Goal: Task Accomplishment & Management: Complete application form

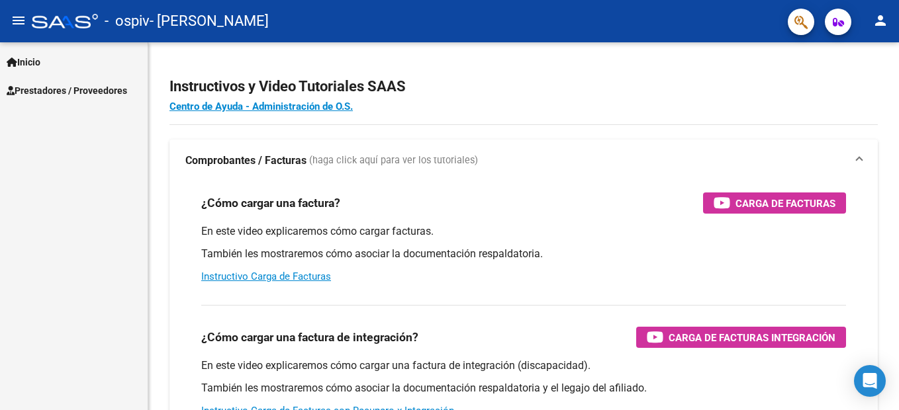
click at [122, 88] on span "Prestadores / Proveedores" at bounding box center [67, 90] width 120 height 15
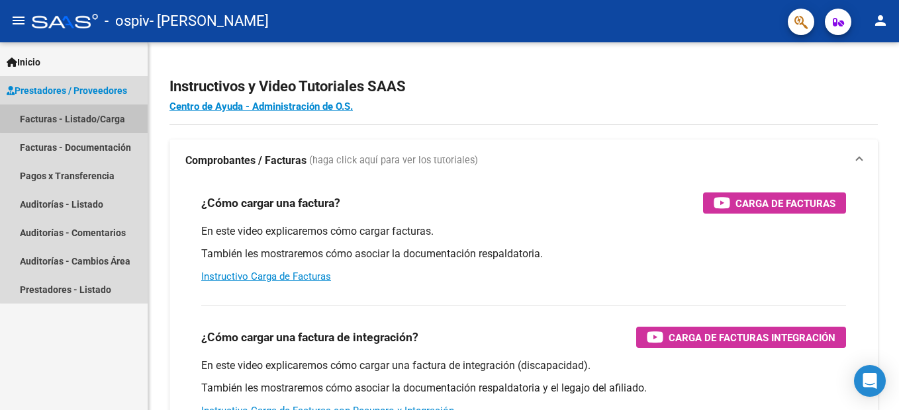
click at [86, 118] on link "Facturas - Listado/Carga" at bounding box center [74, 119] width 148 height 28
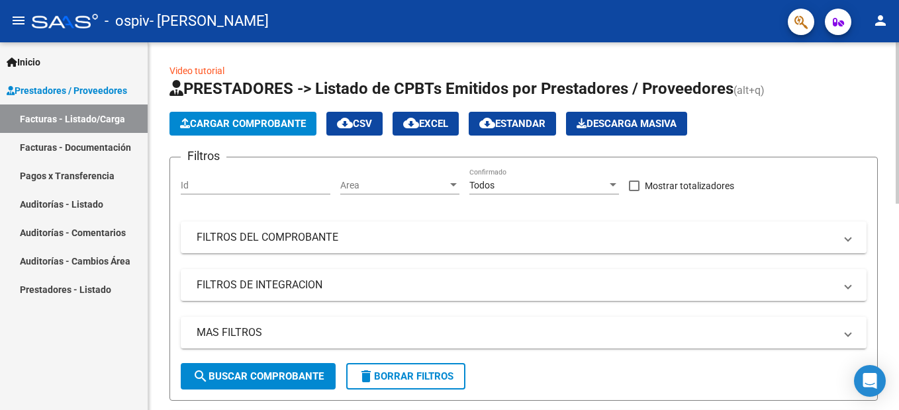
click at [230, 126] on span "Cargar Comprobante" at bounding box center [243, 124] width 126 height 12
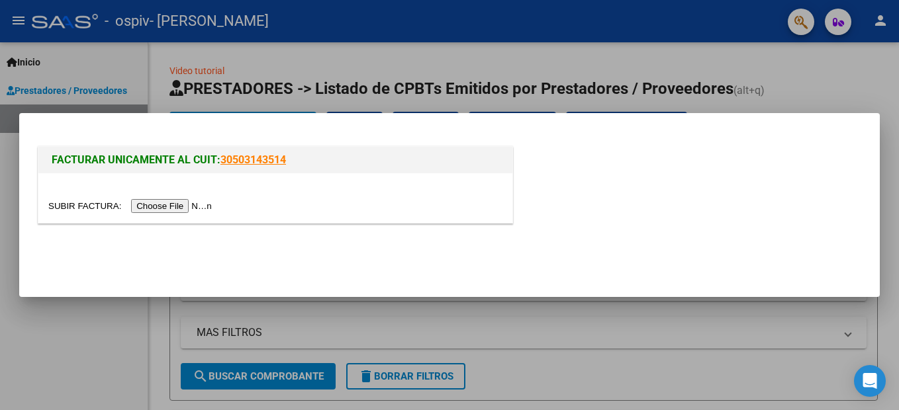
click at [170, 208] on input "file" at bounding box center [131, 206] width 167 height 14
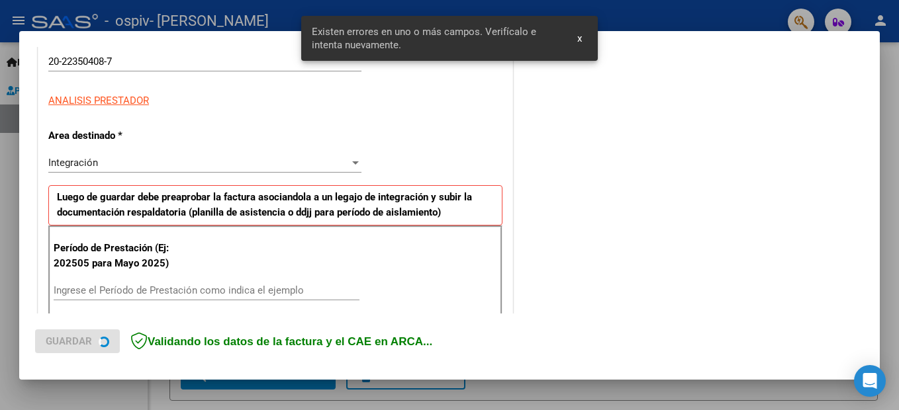
scroll to position [302, 0]
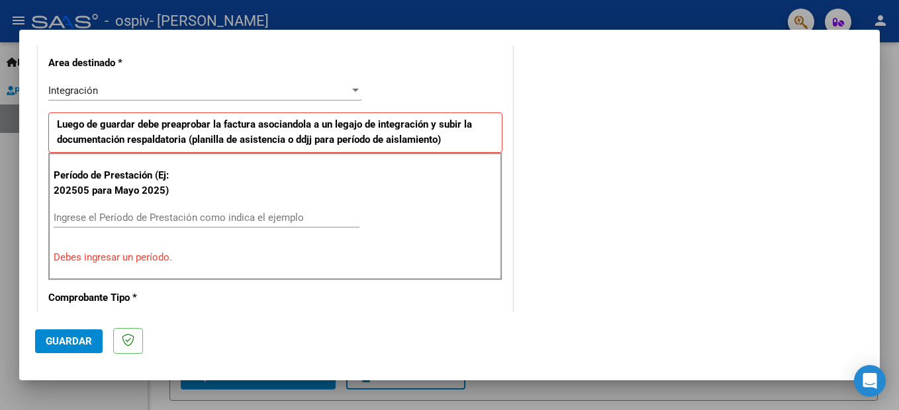
click at [578, 36] on mat-dialog-container "COMPROBANTE VER COMPROBANTE El comprobante fue leído exitosamente. DATOS DEL CO…" at bounding box center [449, 205] width 860 height 351
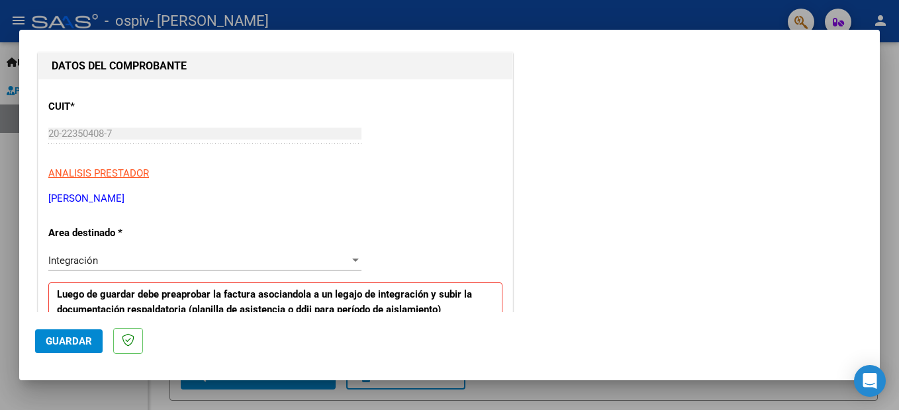
scroll to position [331, 0]
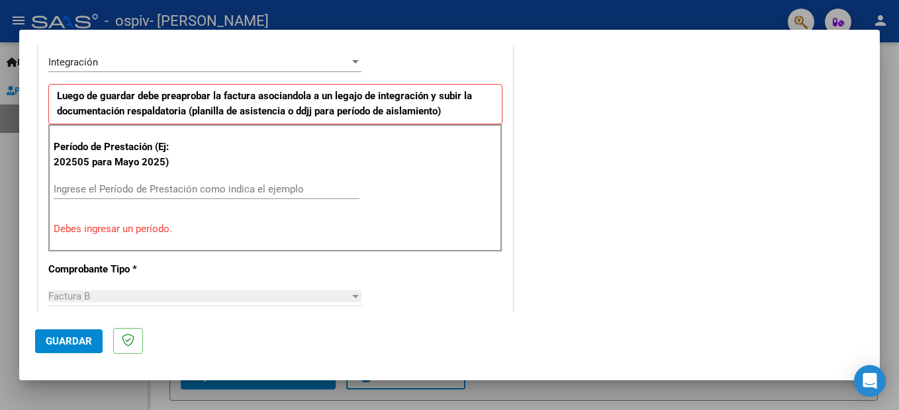
click at [113, 188] on input "Ingrese el Período de Prestación como indica el ejemplo" at bounding box center [207, 189] width 306 height 12
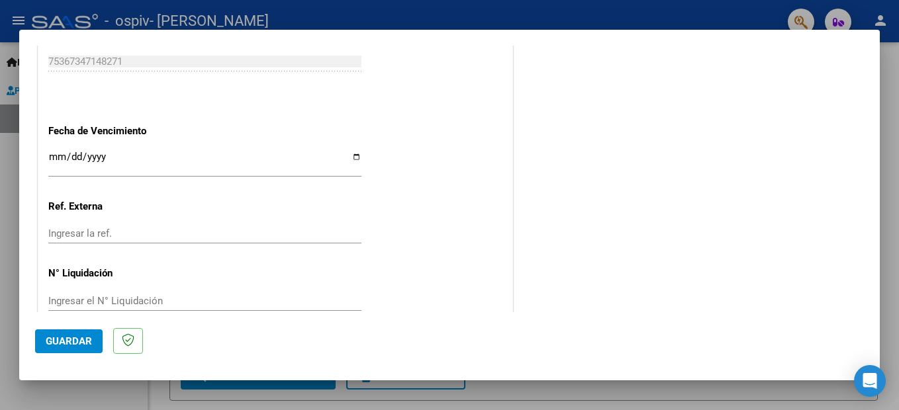
scroll to position [898, 0]
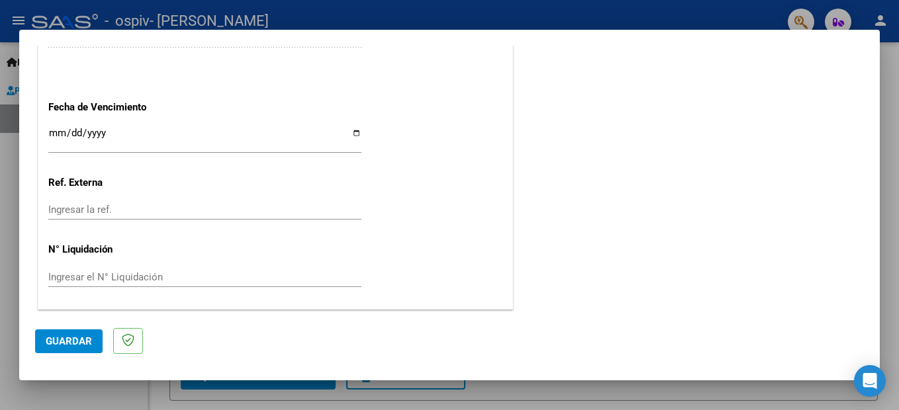
type input "202508"
click at [62, 344] on span "Guardar" at bounding box center [69, 341] width 46 height 12
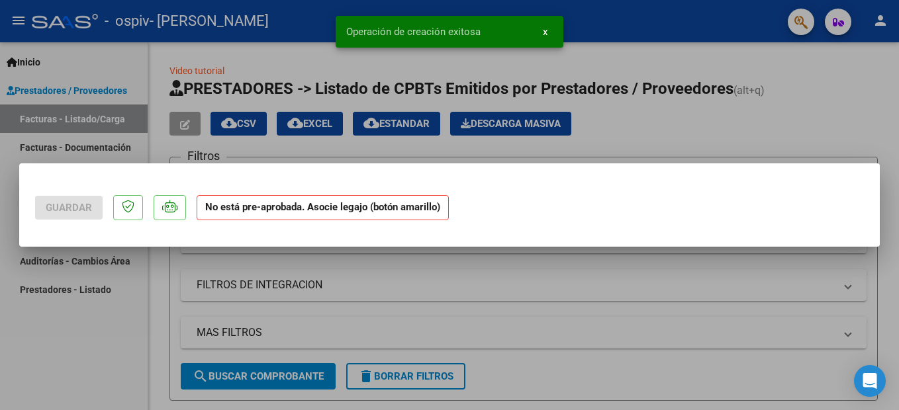
scroll to position [0, 0]
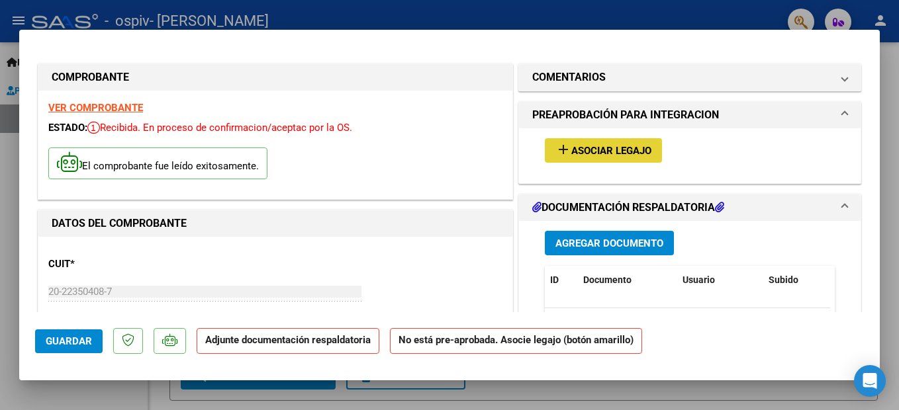
click at [600, 152] on span "Asociar Legajo" at bounding box center [611, 151] width 80 height 12
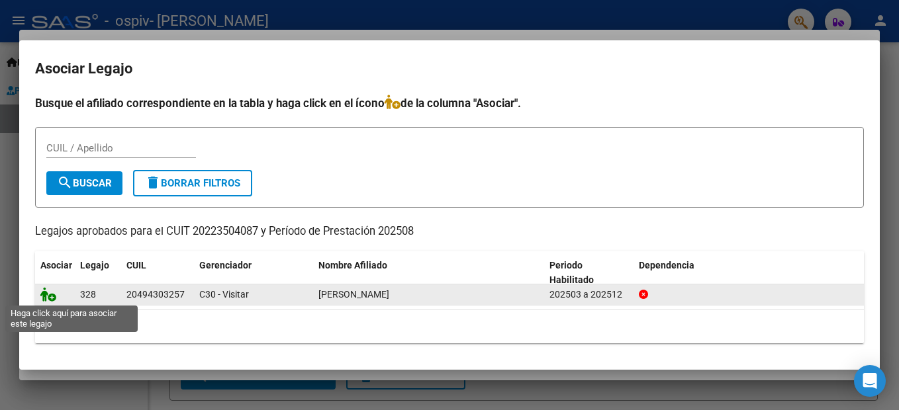
click at [51, 300] on icon at bounding box center [48, 294] width 16 height 15
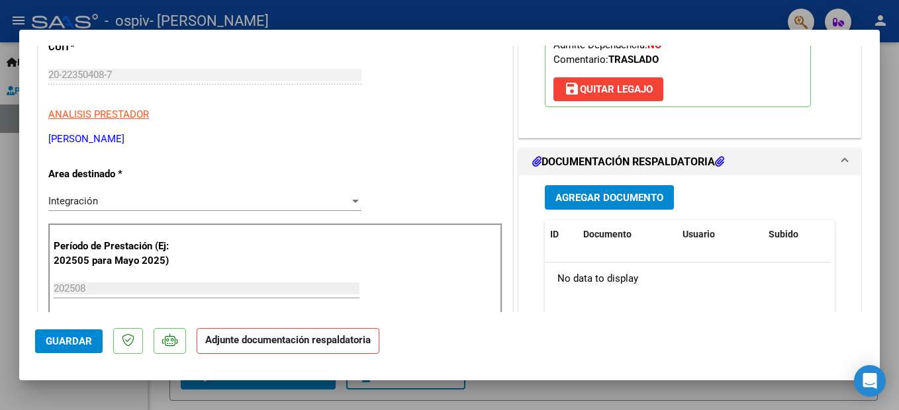
scroll to position [198, 0]
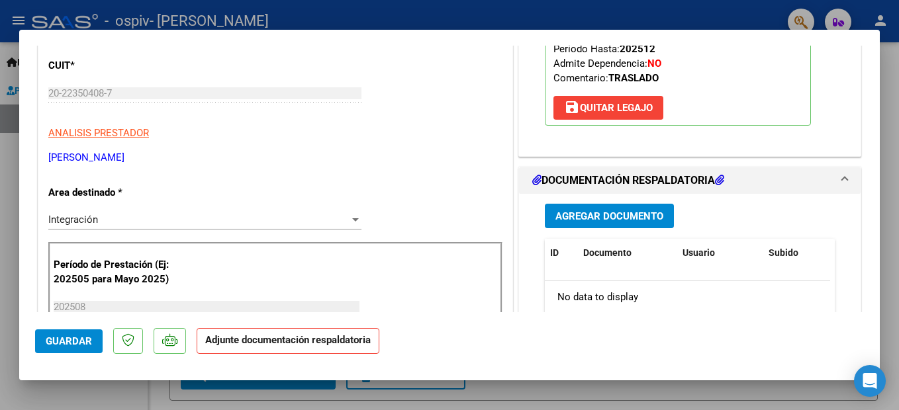
click at [618, 220] on span "Agregar Documento" at bounding box center [609, 216] width 108 height 12
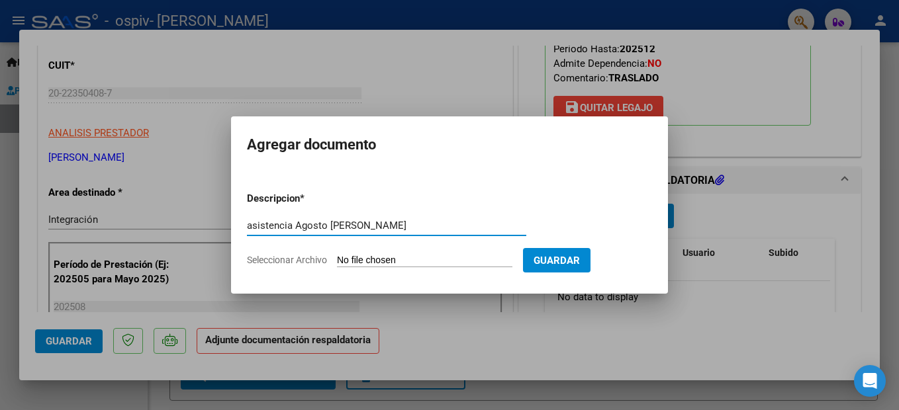
type input "asistencia Agosto [PERSON_NAME]"
click at [418, 259] on input "Seleccionar Archivo" at bounding box center [424, 261] width 175 height 13
type input "C:\fakepath\asistencia [PERSON_NAME] Agosto .pdf"
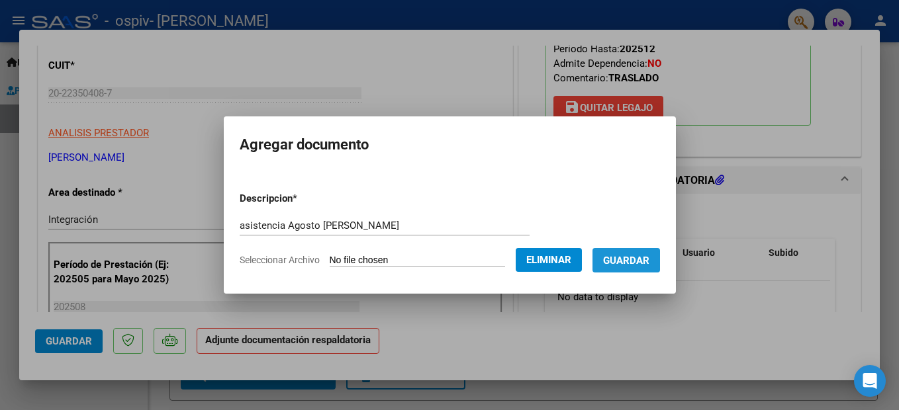
click at [649, 259] on span "Guardar" at bounding box center [626, 261] width 46 height 12
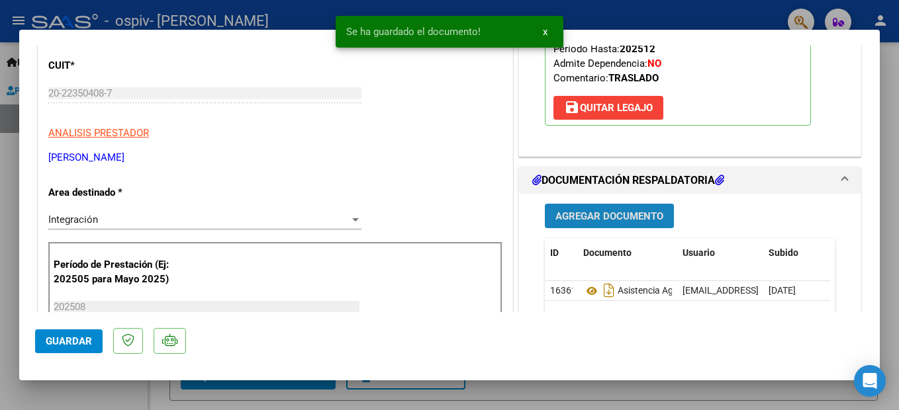
click at [620, 218] on span "Agregar Documento" at bounding box center [609, 216] width 108 height 12
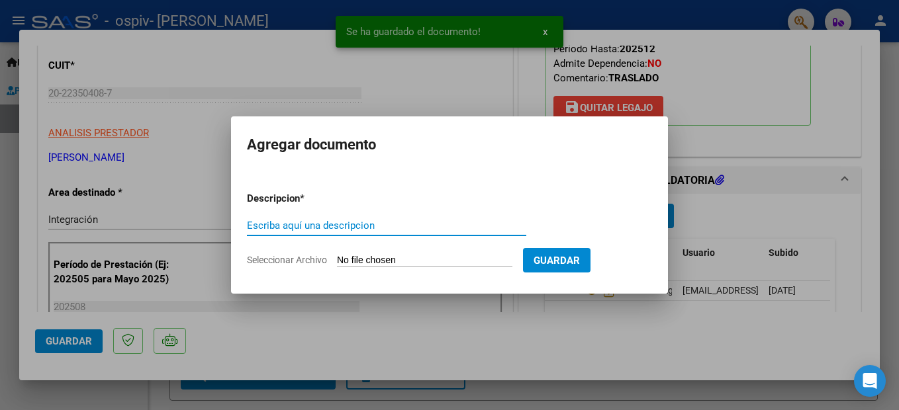
click at [306, 228] on input "Escriba aquí una descripcion" at bounding box center [386, 226] width 279 height 12
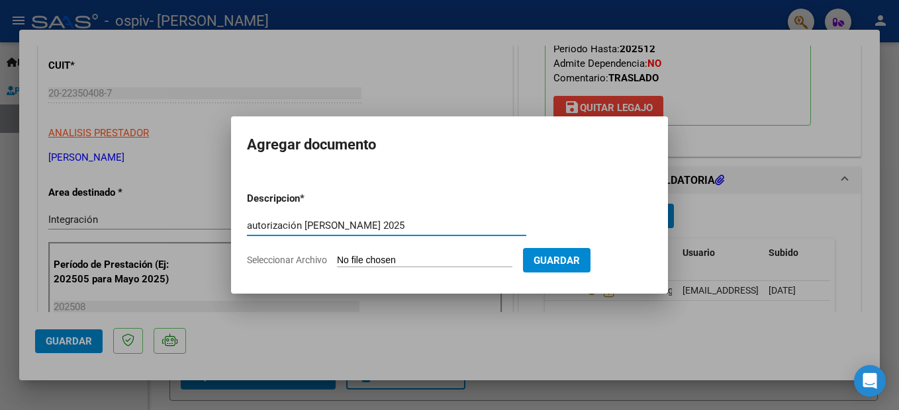
type input "autorización [PERSON_NAME] 2025"
click at [386, 262] on input "Seleccionar Archivo" at bounding box center [424, 261] width 175 height 13
type input "C:\fakepath\autorización [PERSON_NAME] TRASLADO ESCUELA.pdf"
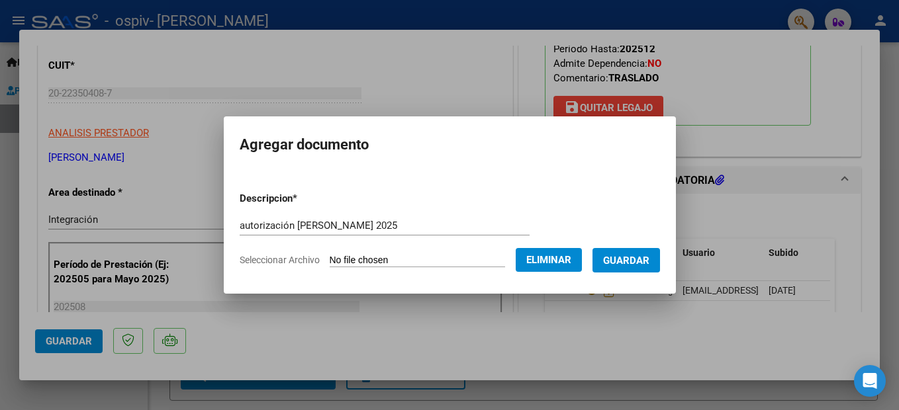
click at [649, 260] on span "Guardar" at bounding box center [626, 261] width 46 height 12
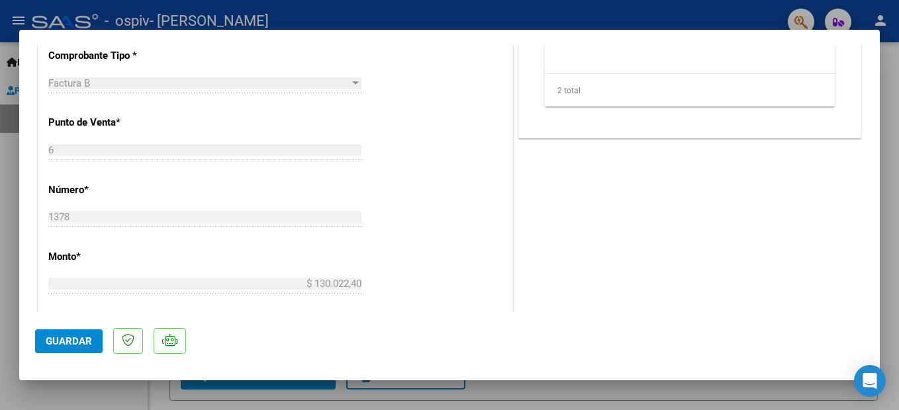
scroll to position [794, 0]
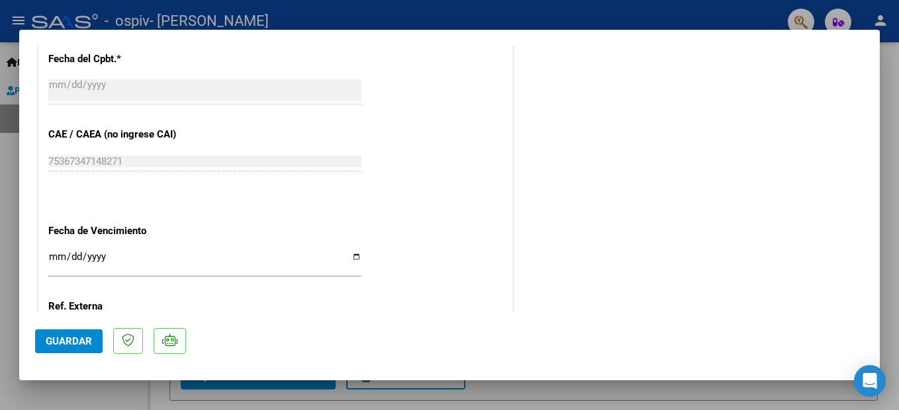
click at [64, 335] on span "Guardar" at bounding box center [69, 341] width 46 height 12
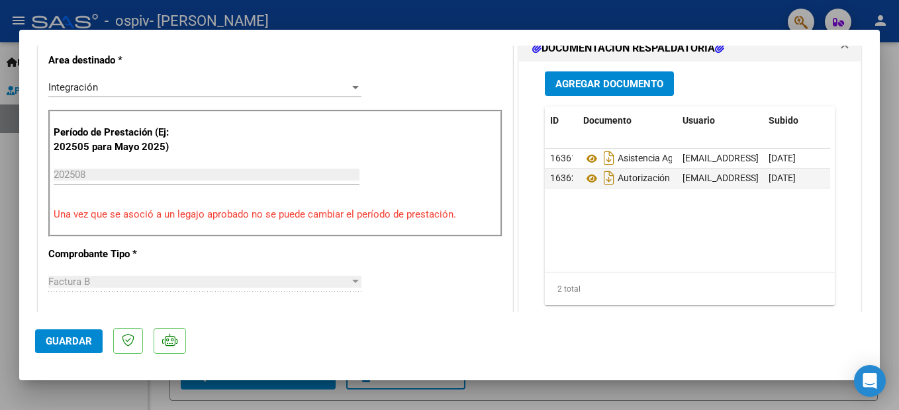
scroll to position [0, 0]
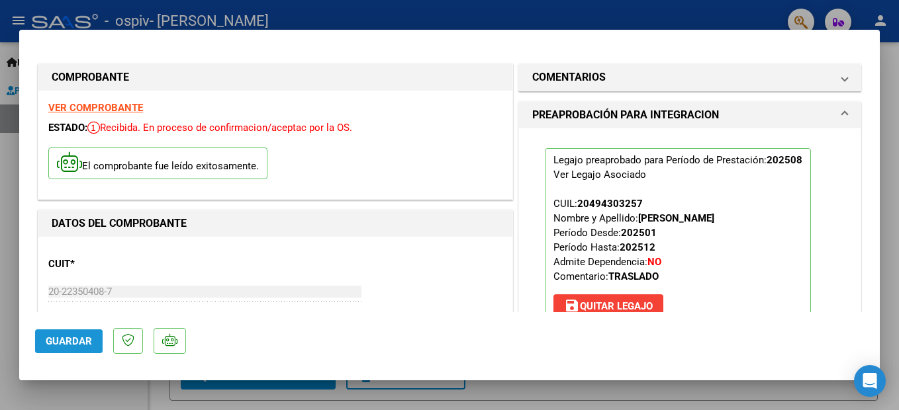
click at [69, 341] on span "Guardar" at bounding box center [69, 341] width 46 height 12
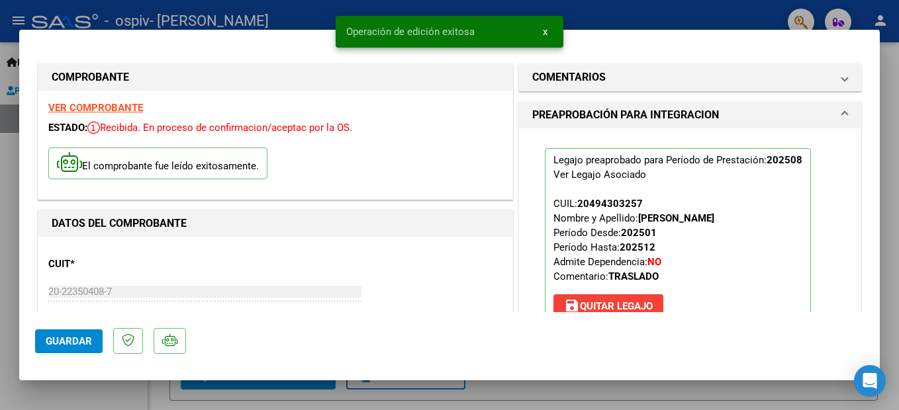
click at [543, 33] on span "x" at bounding box center [545, 32] width 5 height 12
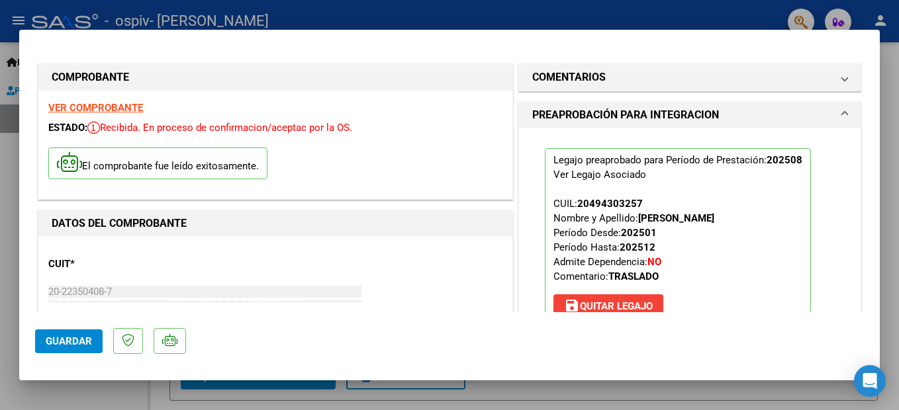
click at [20, 24] on div at bounding box center [449, 205] width 899 height 410
